Goal: Information Seeking & Learning: Learn about a topic

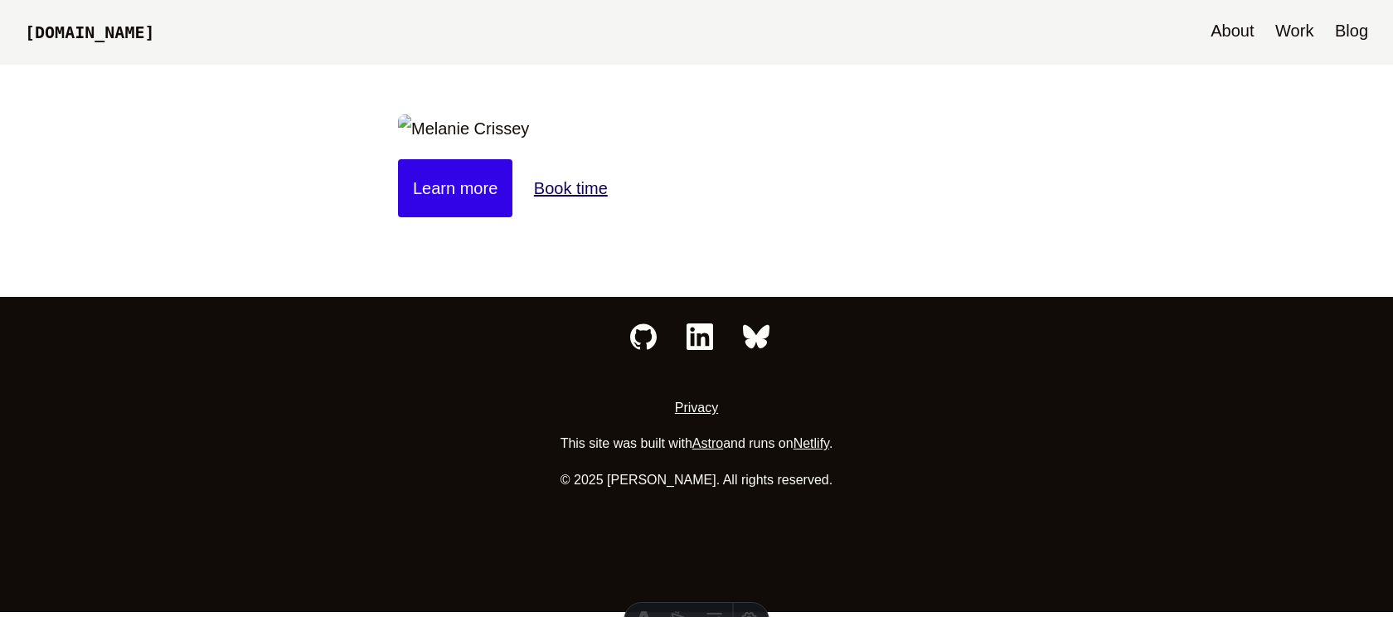
click at [1340, 21] on link "Blog" at bounding box center [1352, 32] width 50 height 65
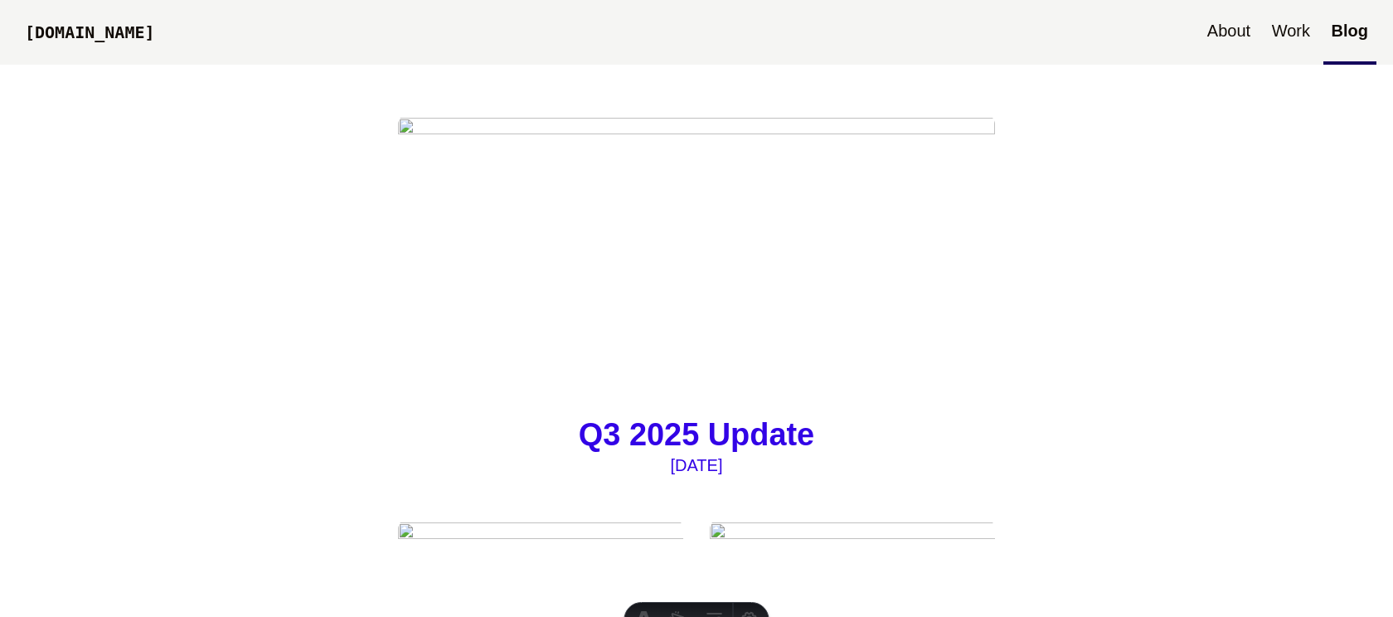
click at [639, 272] on img at bounding box center [696, 263] width 597 height 299
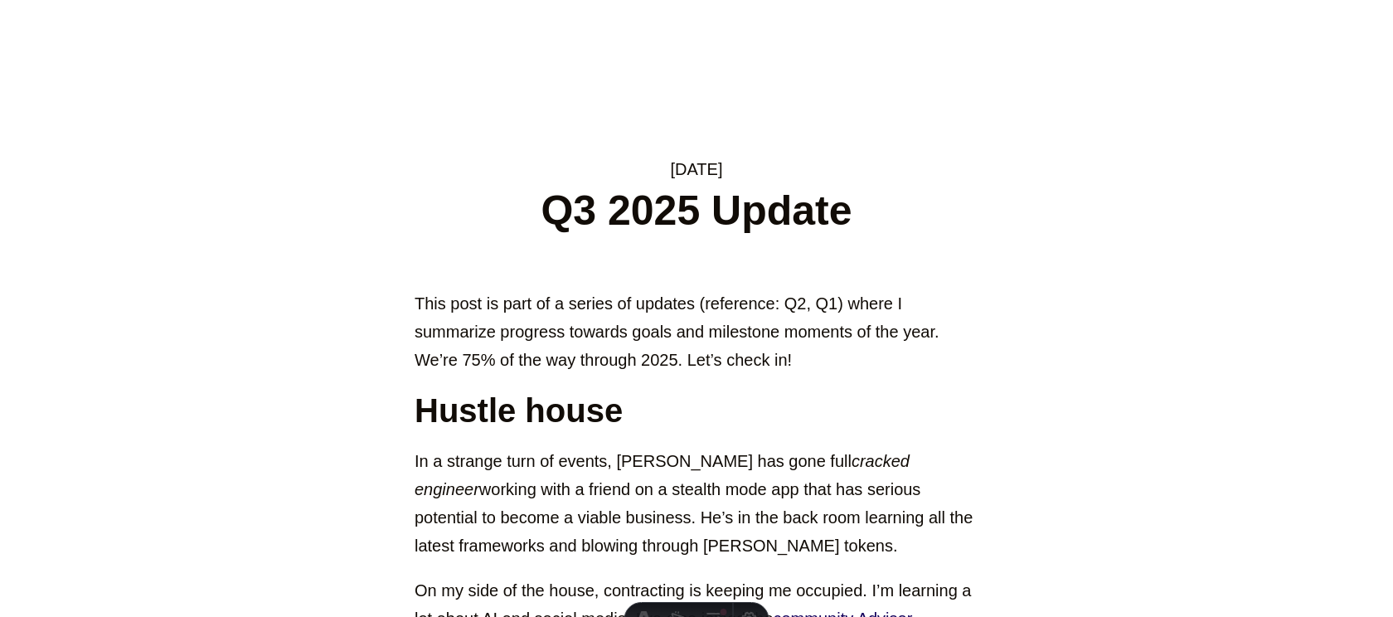
scroll to position [427, 0]
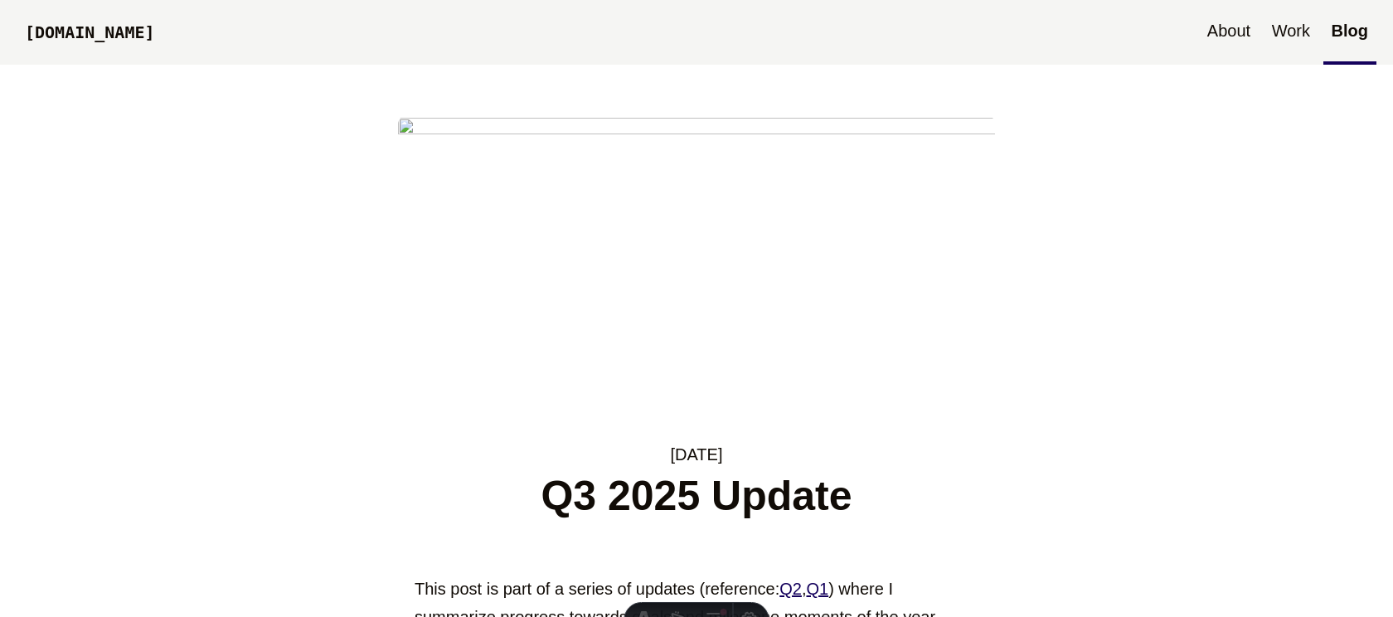
scroll to position [427, 0]
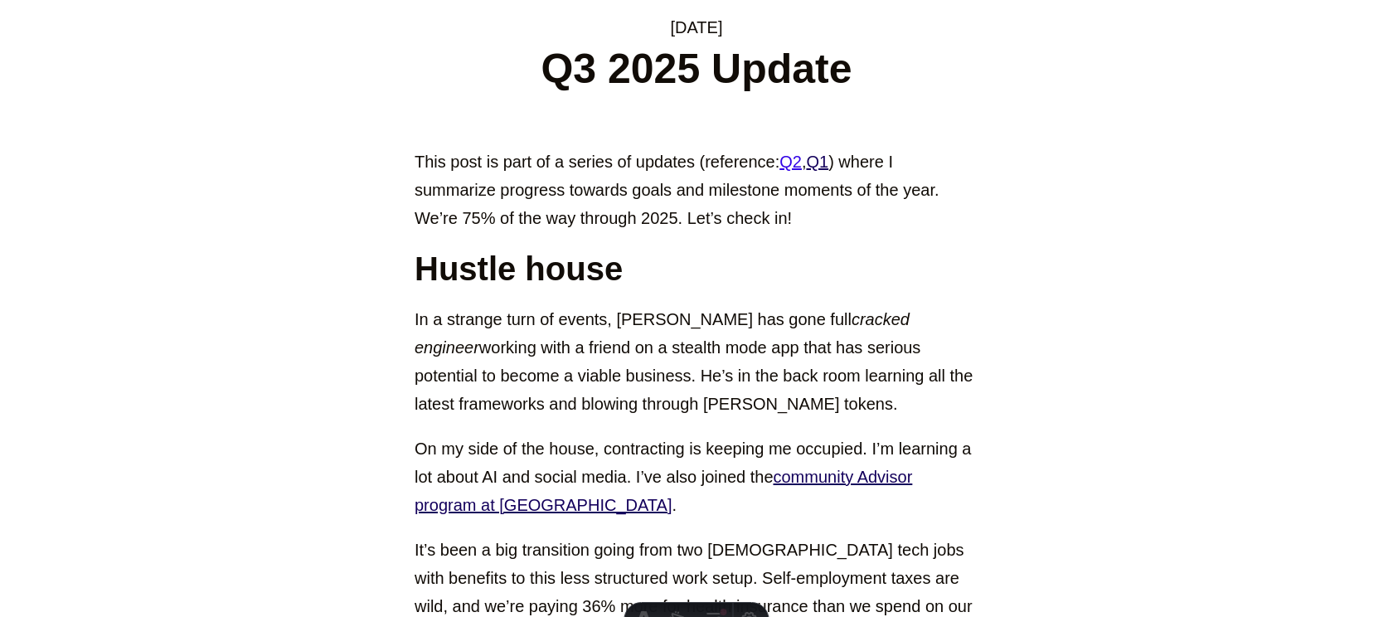
click at [794, 163] on link "Q2" at bounding box center [791, 162] width 22 height 18
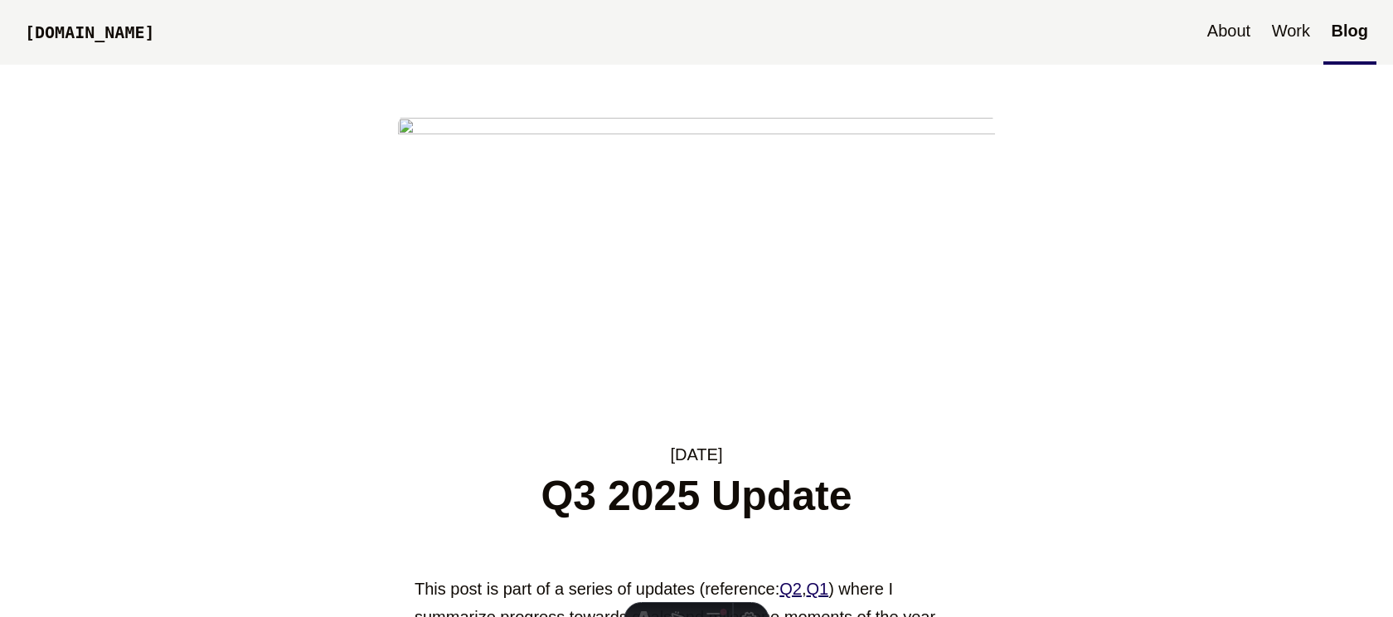
scroll to position [427, 0]
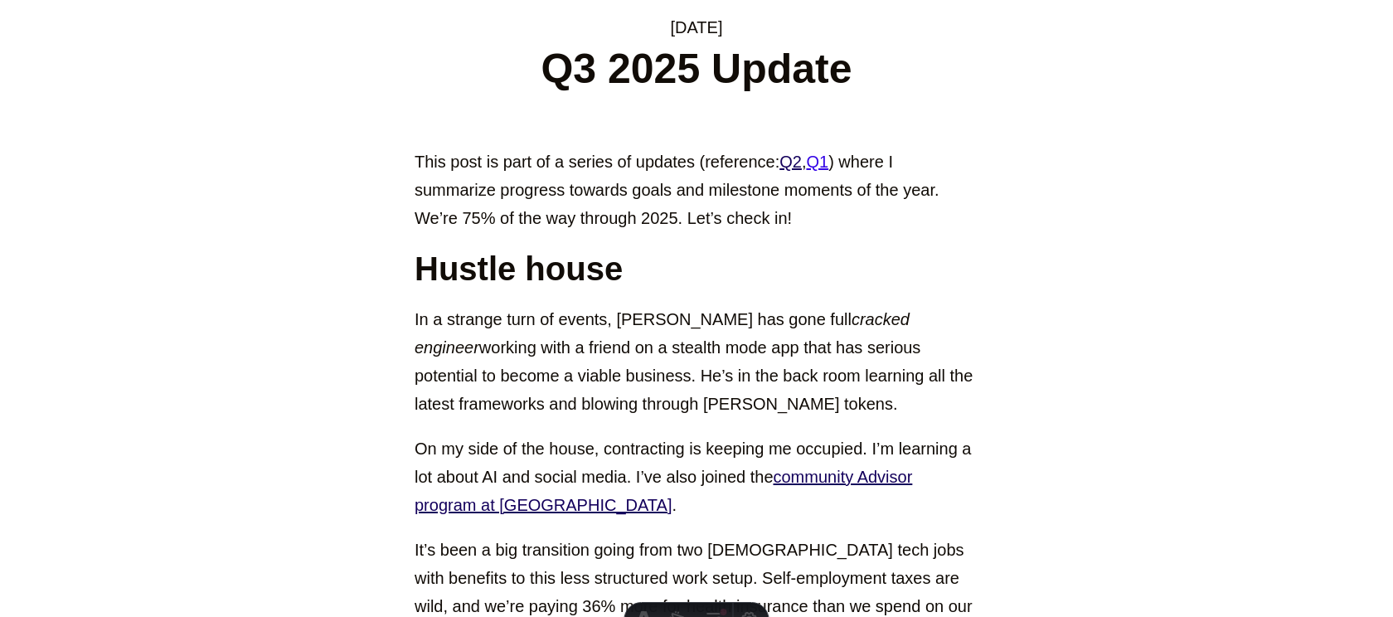
click at [829, 163] on link "Q1" at bounding box center [817, 162] width 22 height 18
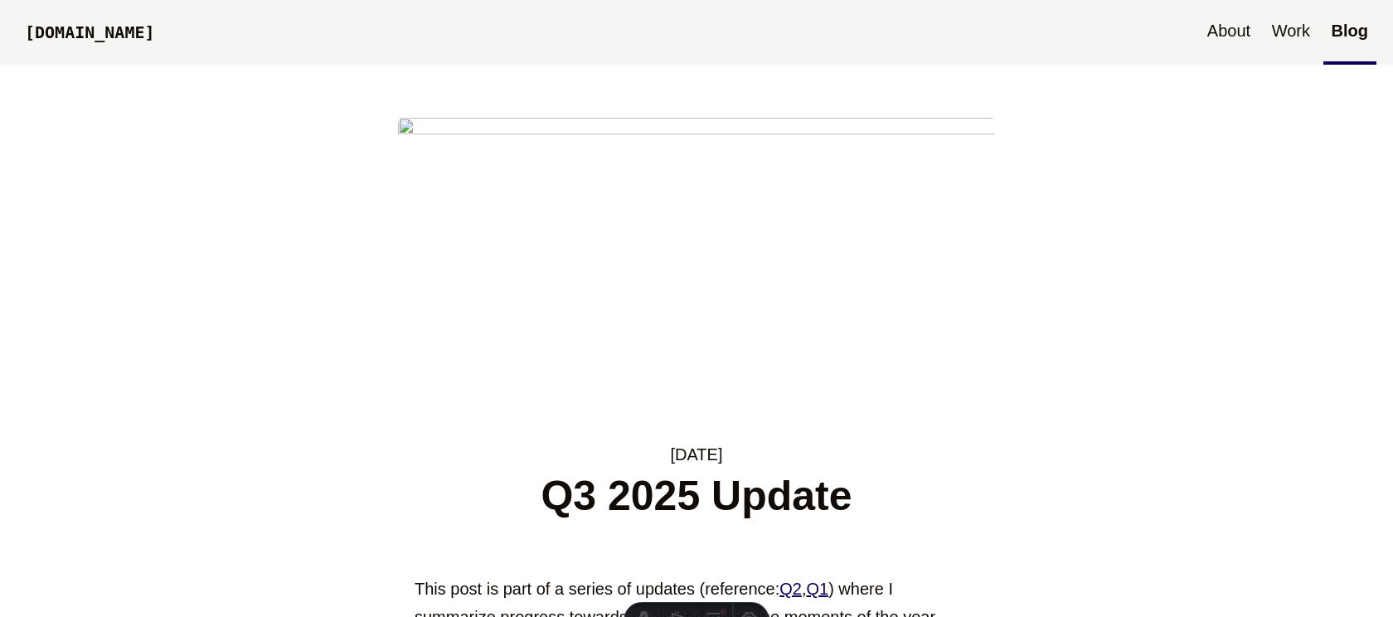
scroll to position [427, 0]
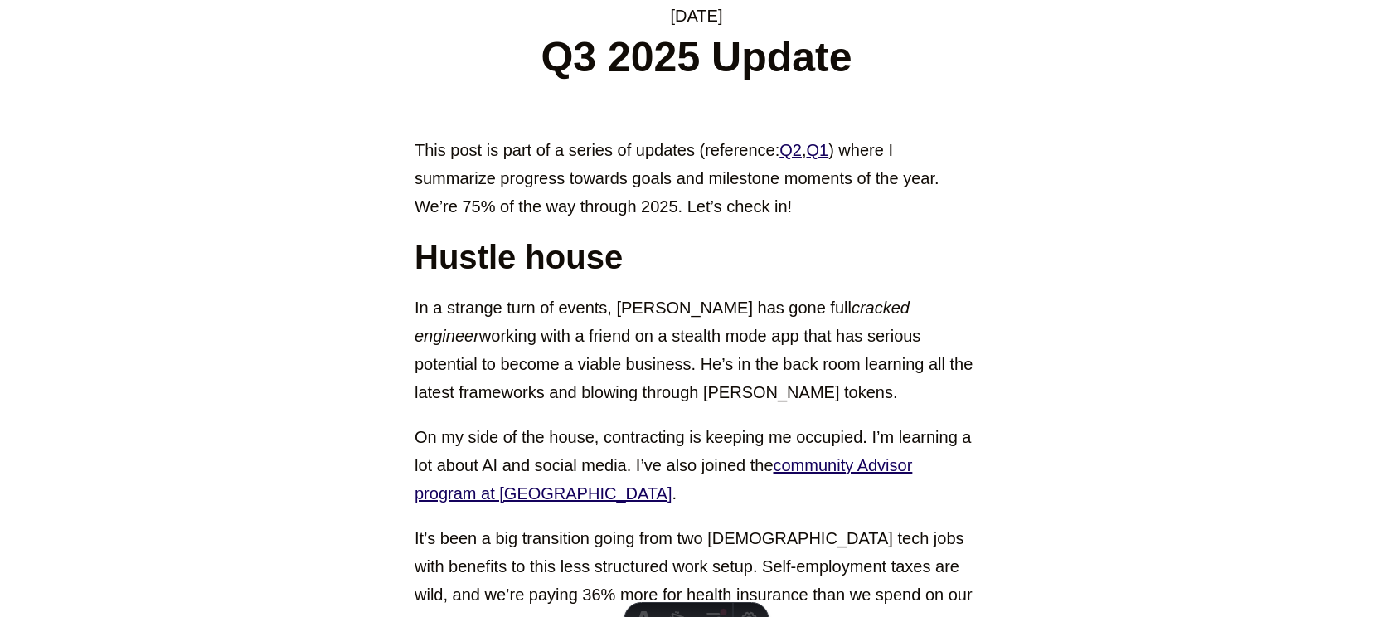
scroll to position [477, 0]
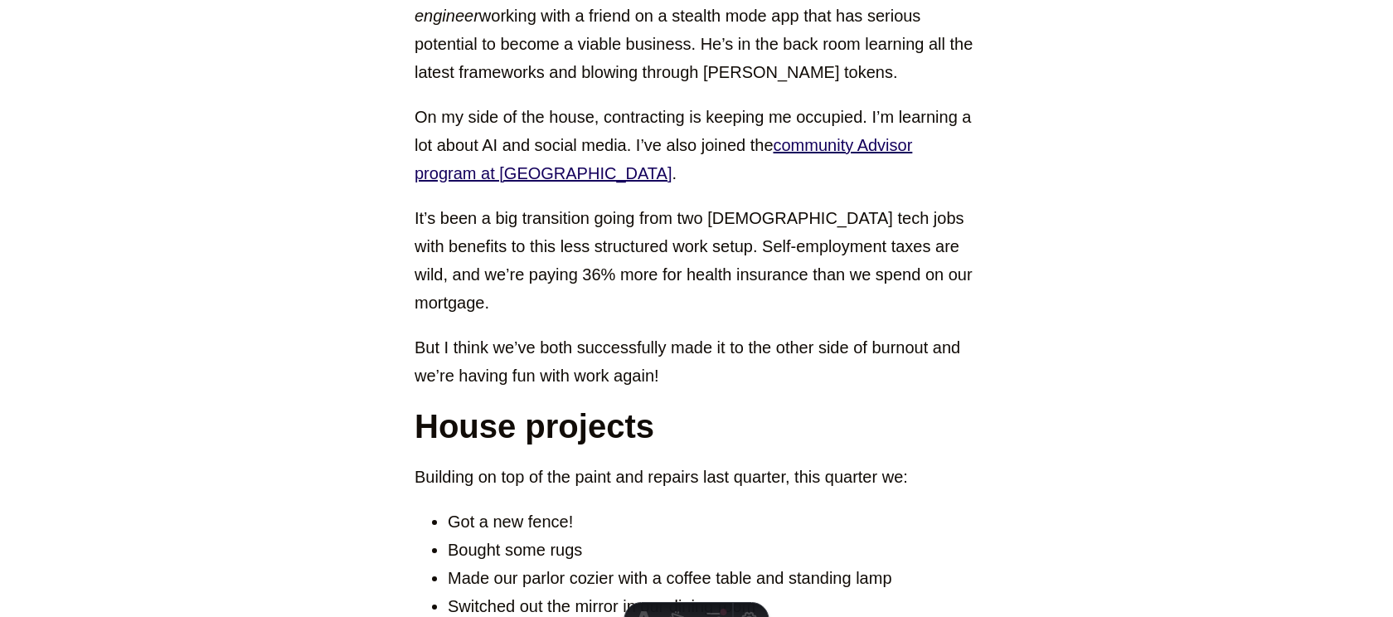
scroll to position [790, 0]
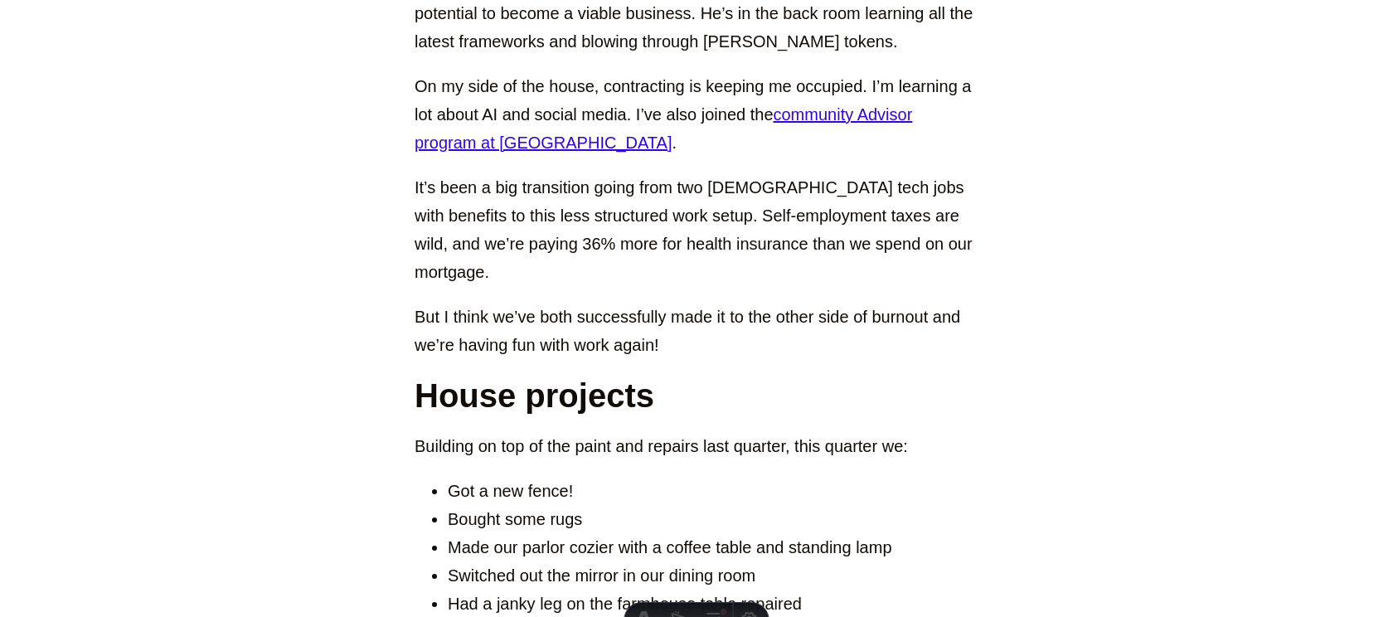
click at [802, 109] on link "community Advisor program at [GEOGRAPHIC_DATA]" at bounding box center [664, 128] width 498 height 46
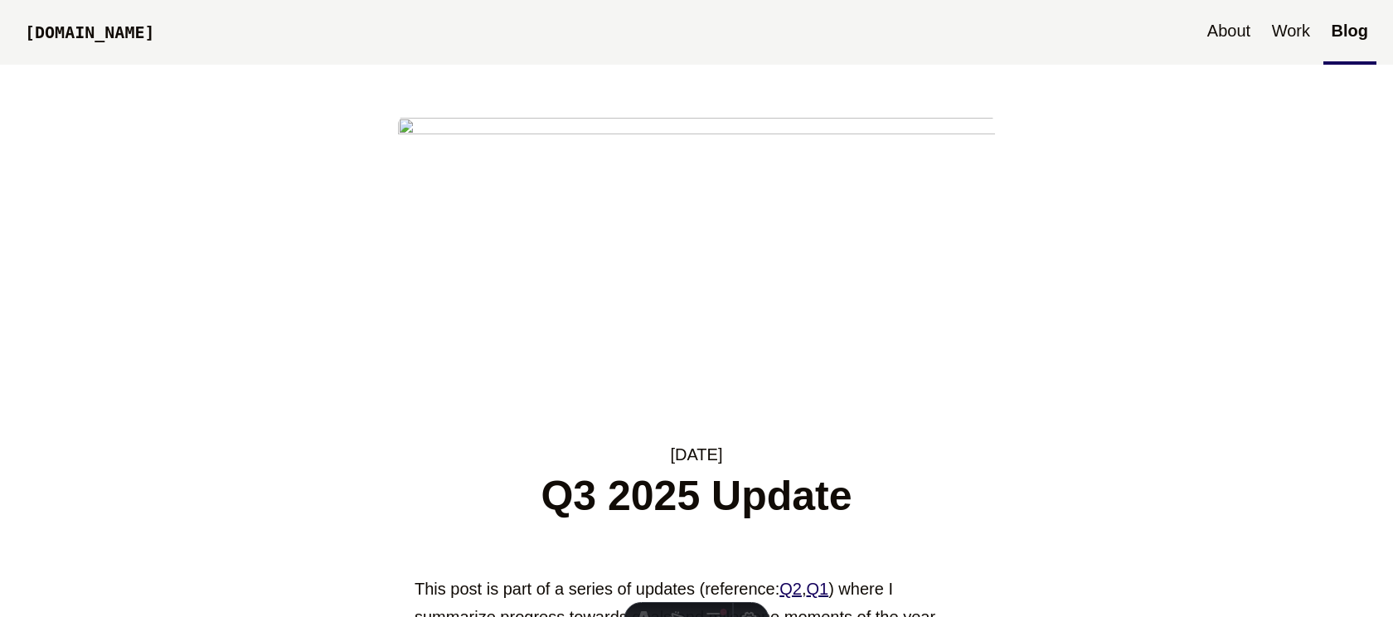
scroll to position [790, 0]
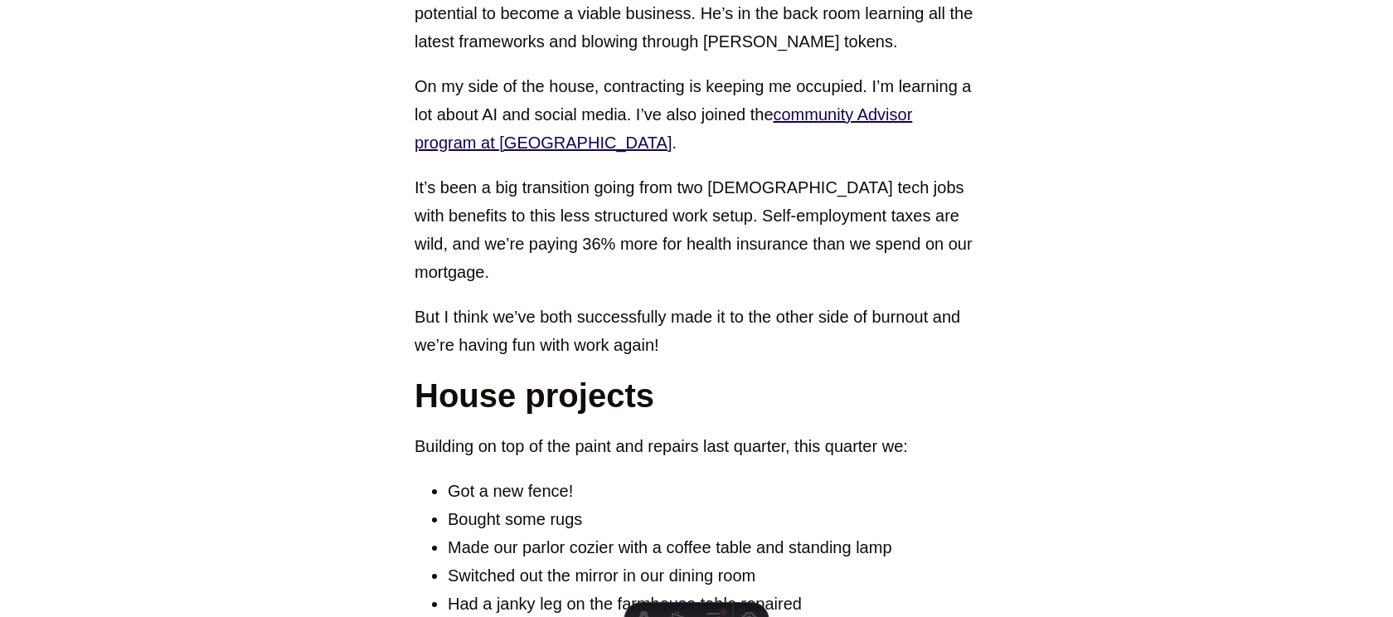
click at [642, 257] on p "It’s been a big transition going from two [DEMOGRAPHIC_DATA] tech jobs with ben…" at bounding box center [697, 229] width 564 height 113
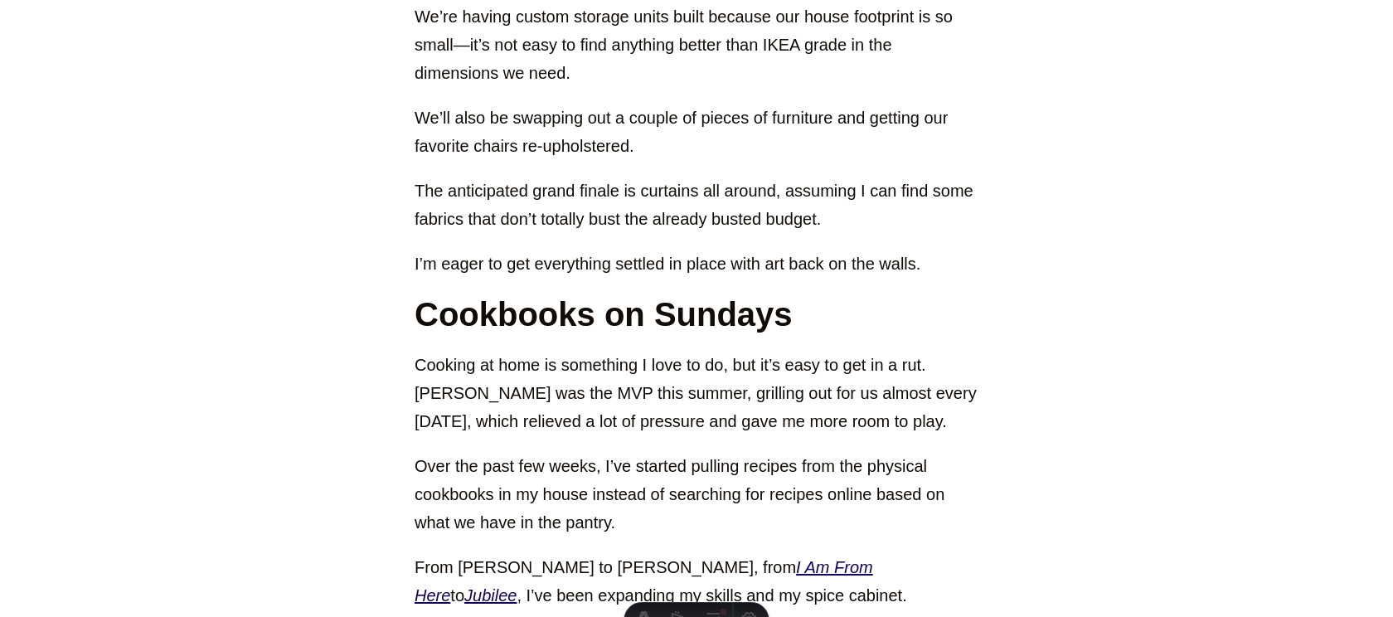
scroll to position [1957, 0]
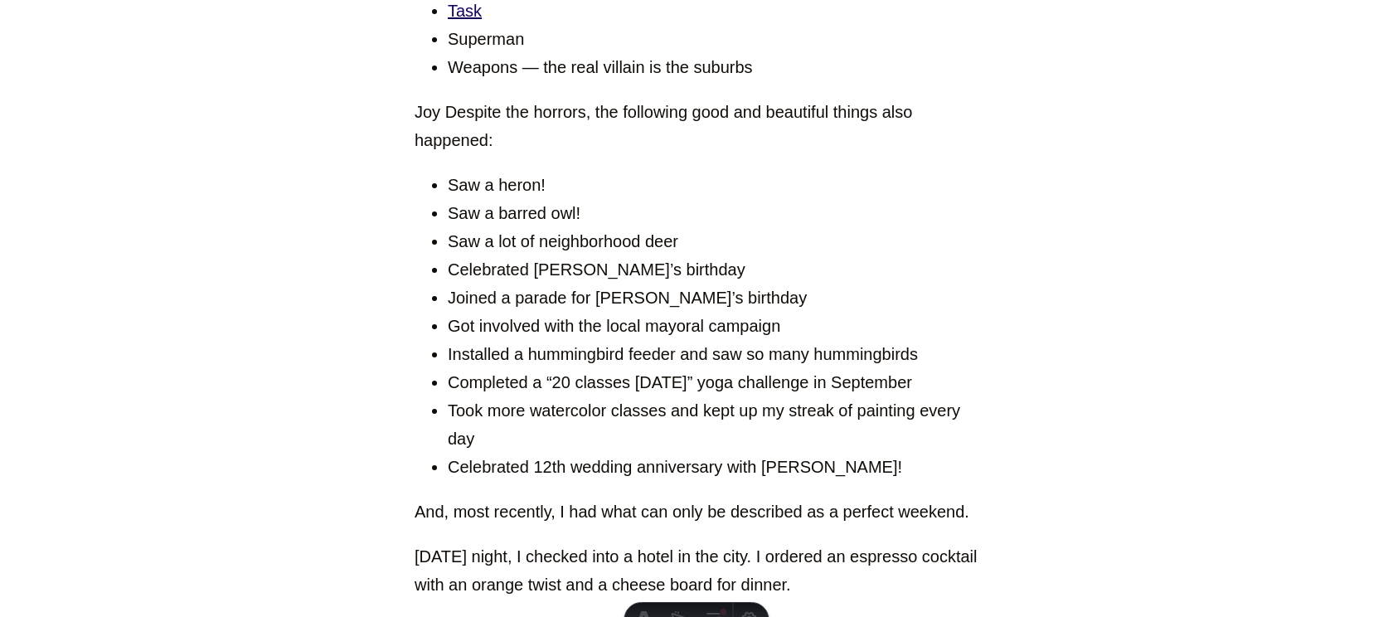
scroll to position [2993, 0]
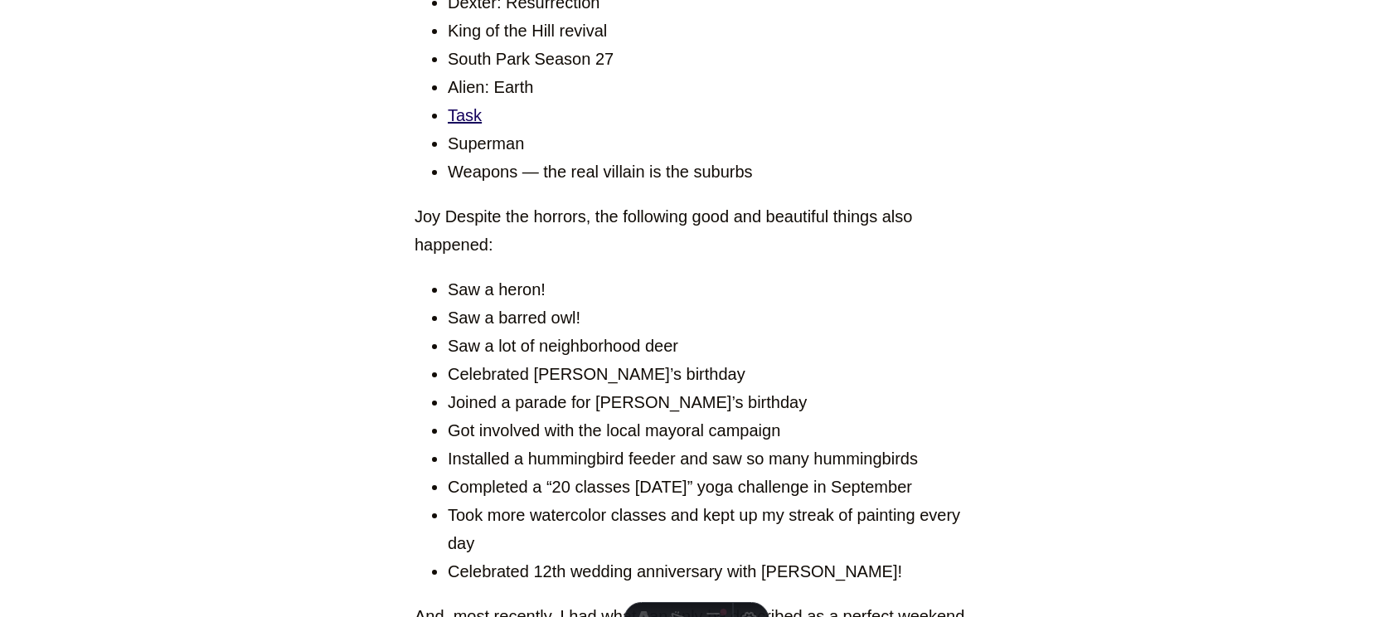
scroll to position [2851, 0]
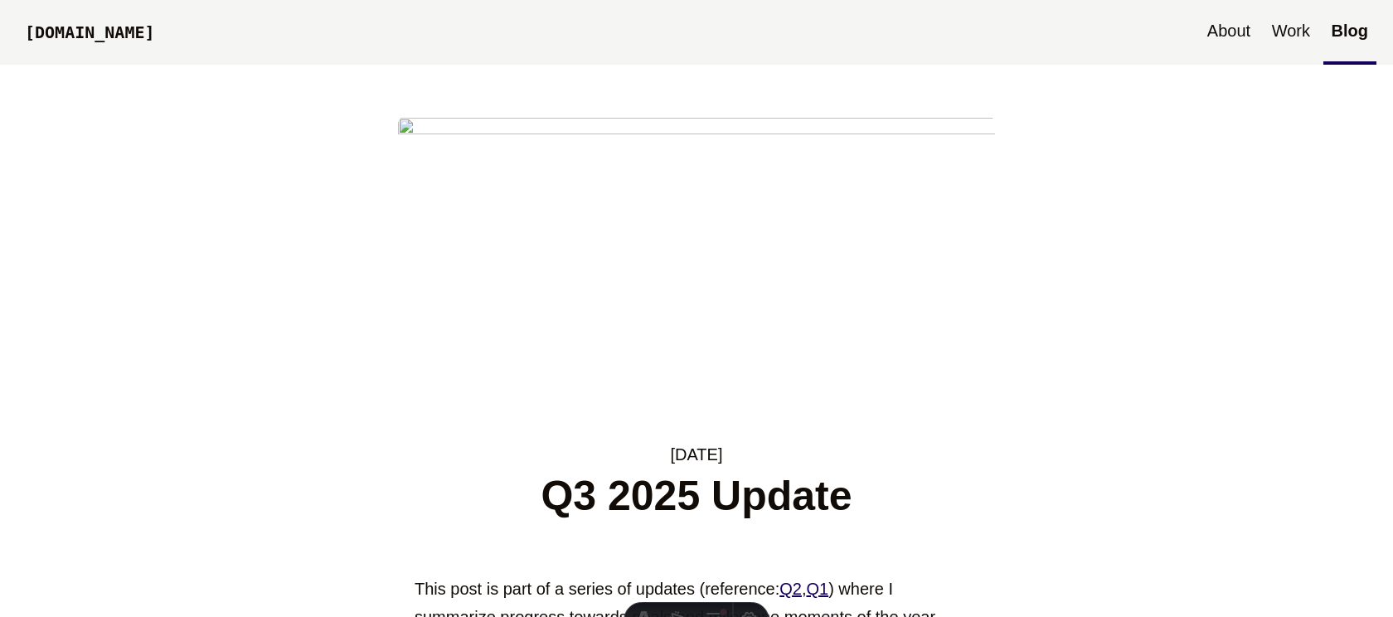
scroll to position [2851, 0]
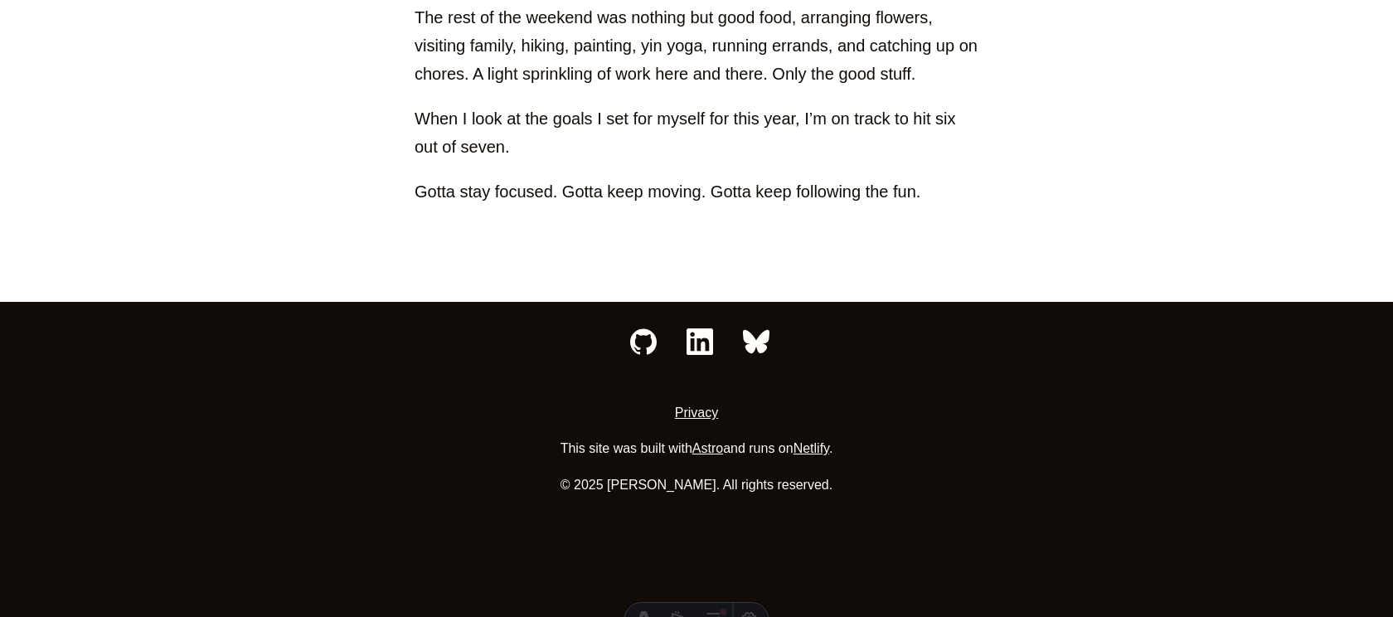
scroll to position [4152, 0]
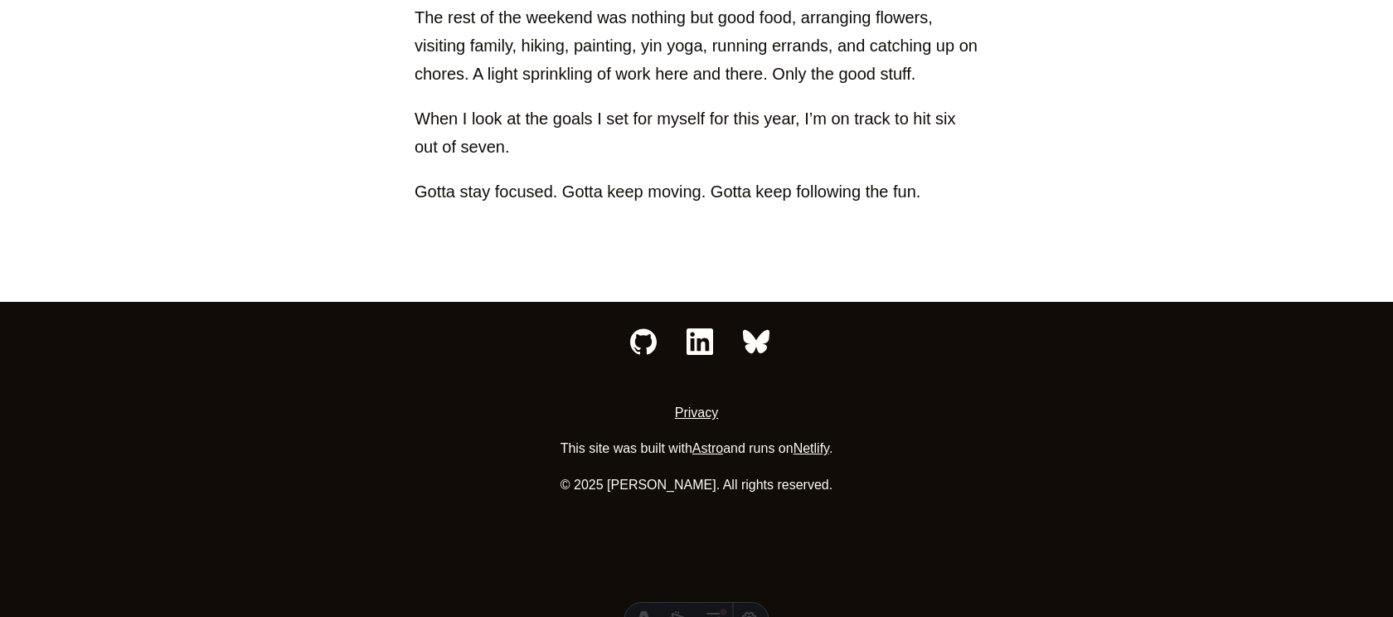
scroll to position [4788, 0]
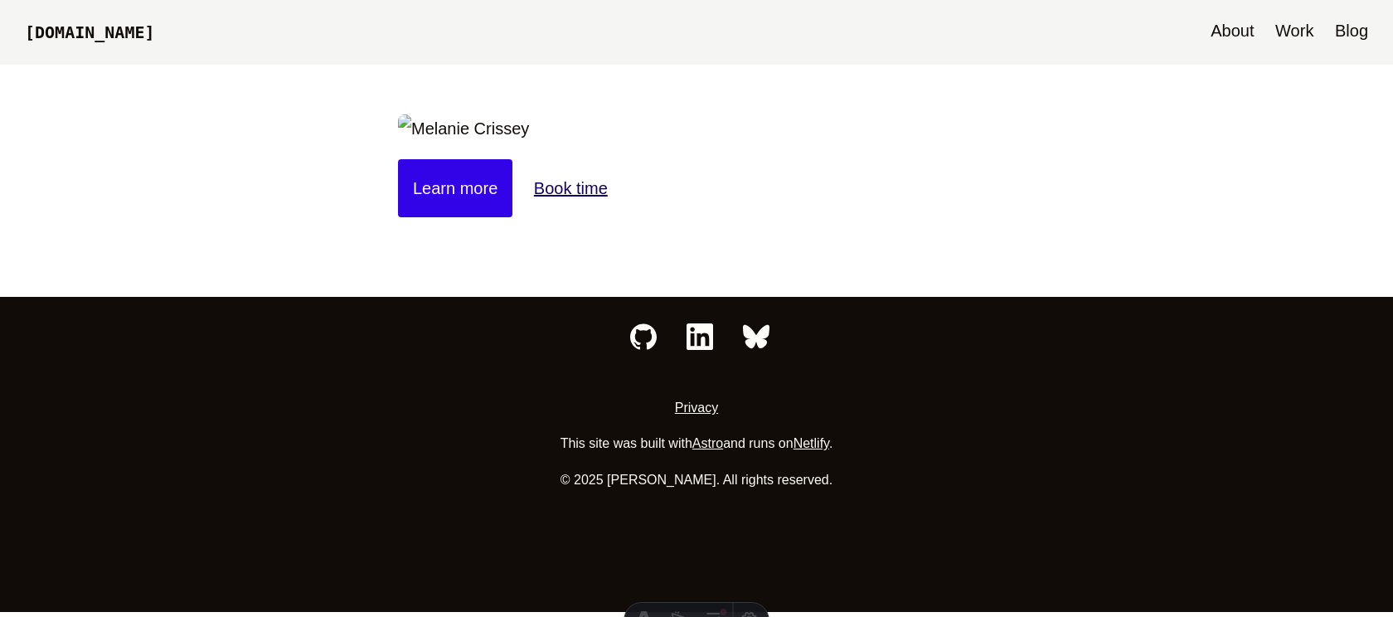
click at [1356, 34] on link "Blog" at bounding box center [1352, 32] width 50 height 65
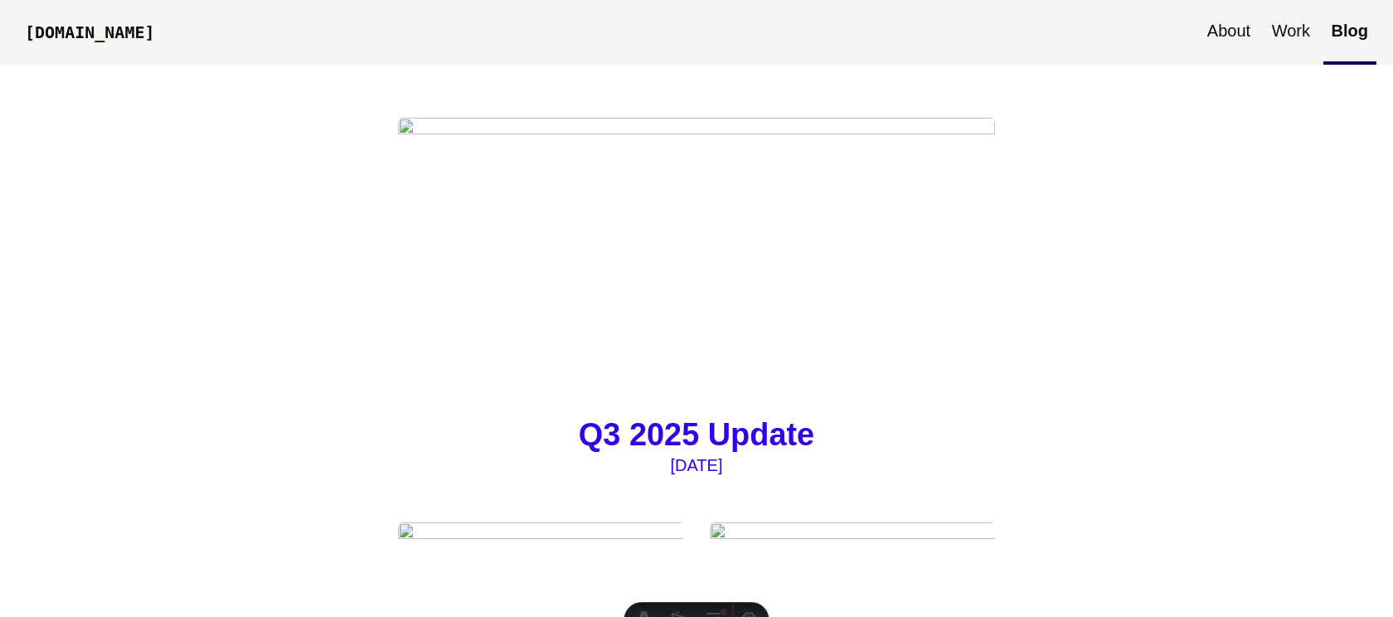
click at [883, 252] on img at bounding box center [696, 263] width 597 height 299
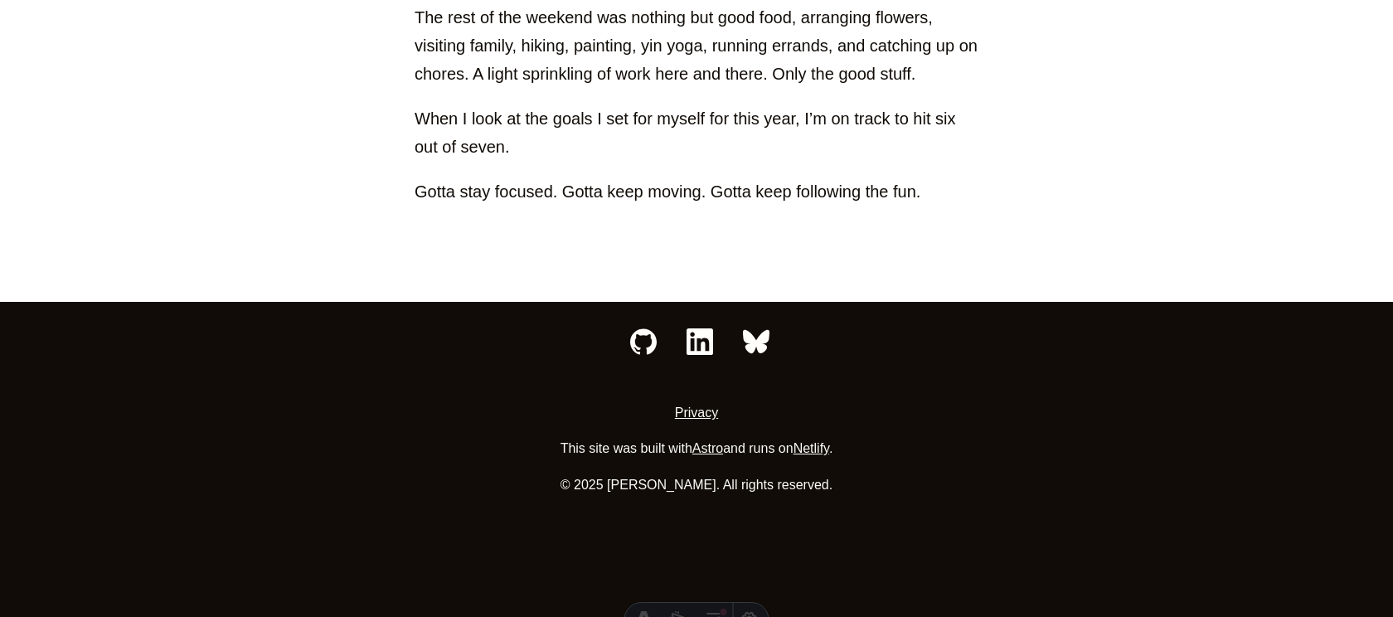
scroll to position [6687, 0]
